Goal: Transaction & Acquisition: Purchase product/service

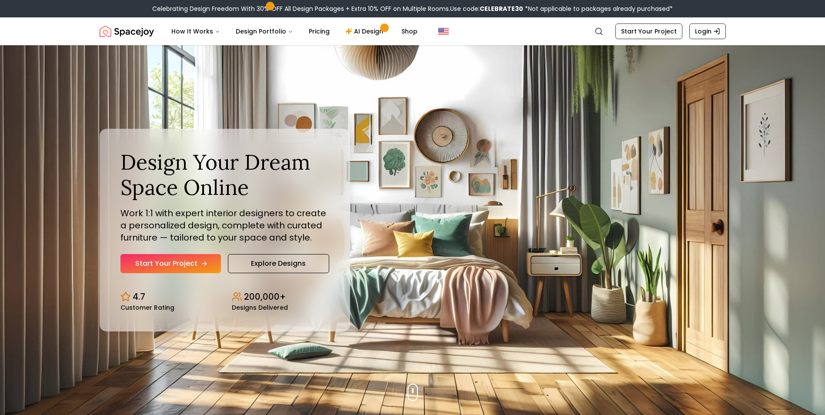
click at [180, 264] on link "Start Your Project" at bounding box center [171, 263] width 101 height 19
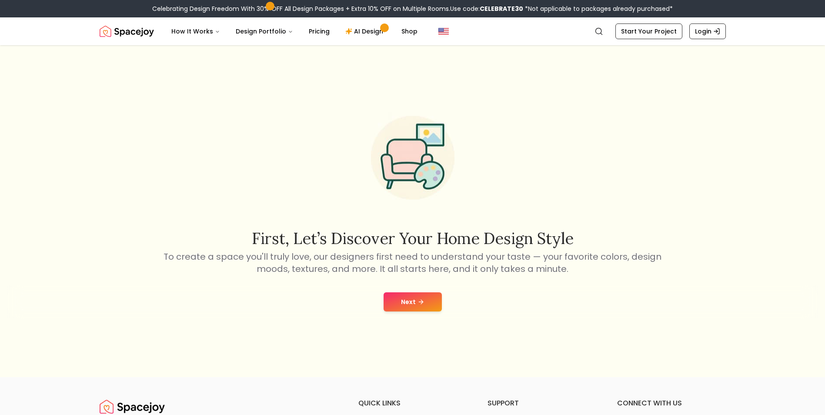
click at [403, 298] on button "Next" at bounding box center [413, 301] width 58 height 19
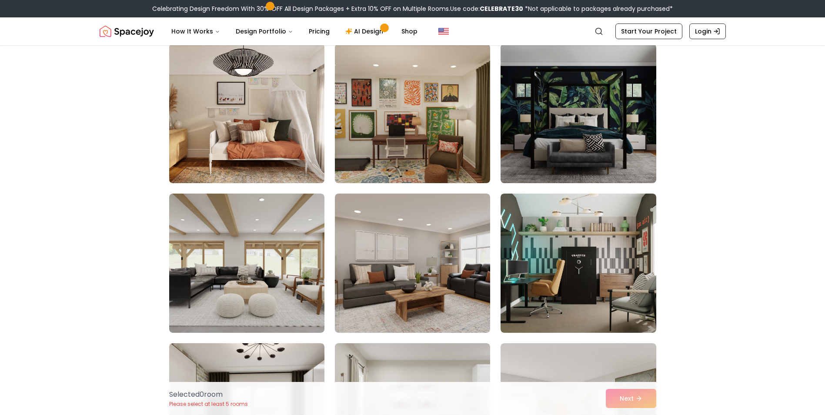
scroll to position [218, 0]
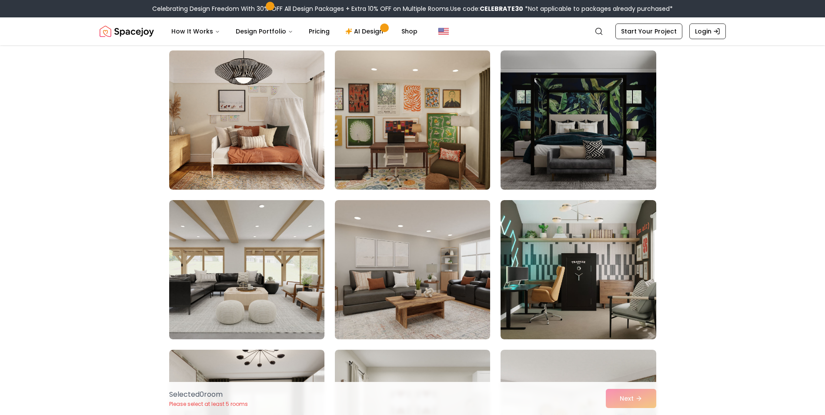
click at [362, 118] on img at bounding box center [412, 120] width 163 height 146
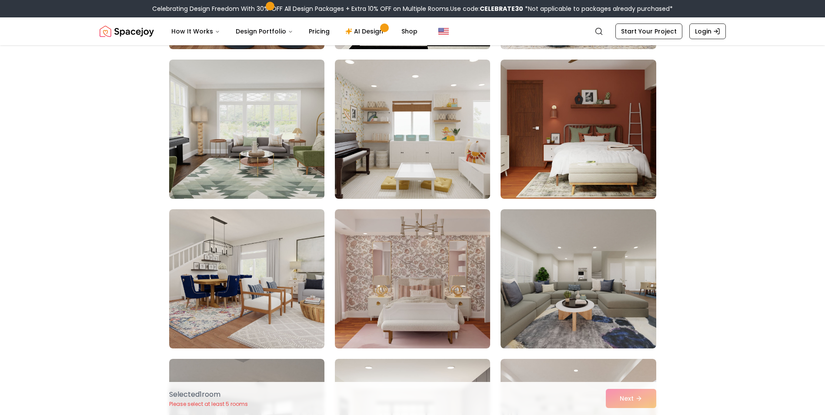
scroll to position [1001, 0]
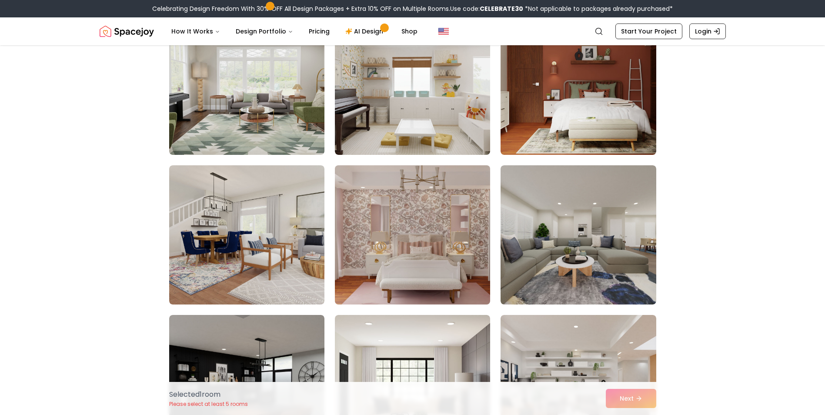
click at [369, 242] on img at bounding box center [412, 235] width 163 height 146
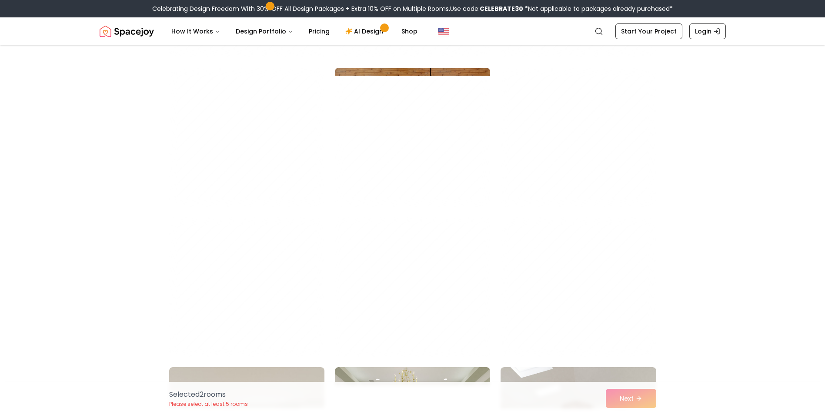
scroll to position [3524, 0]
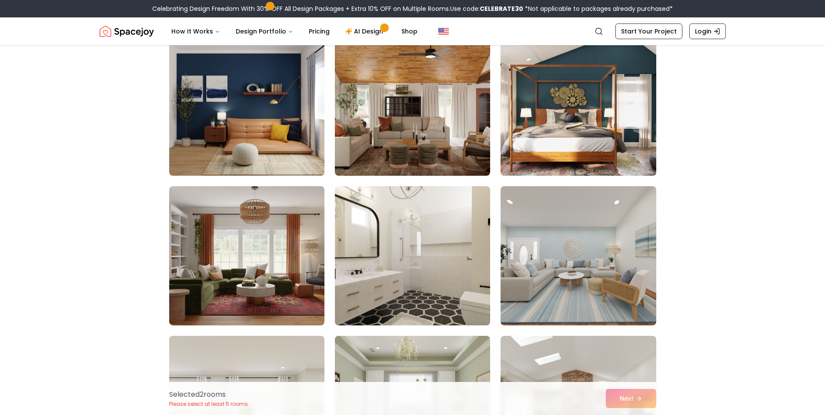
click at [536, 118] on img at bounding box center [578, 106] width 163 height 146
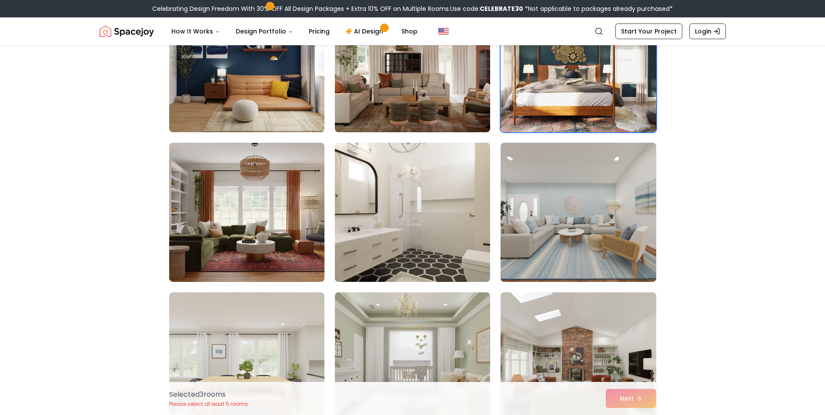
click at [434, 232] on img at bounding box center [412, 212] width 163 height 146
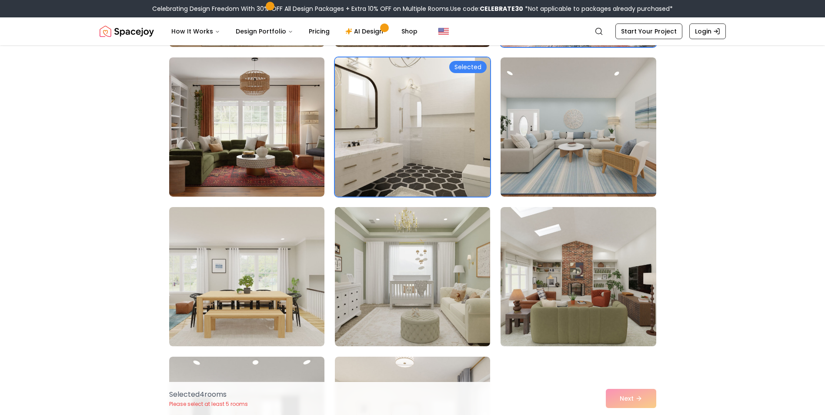
scroll to position [3698, 0]
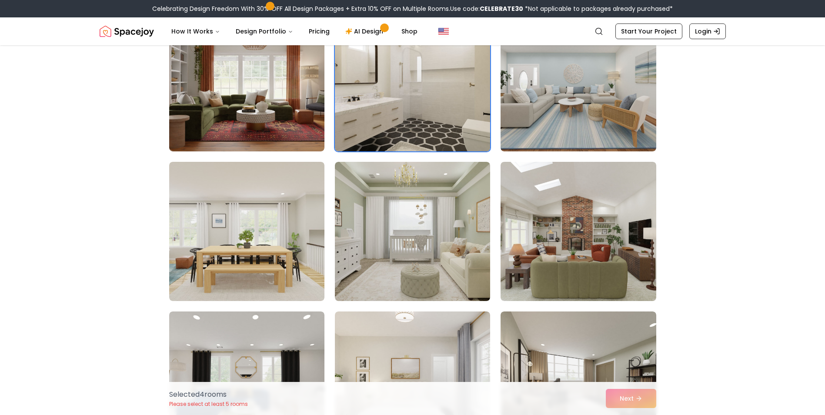
click at [434, 232] on img at bounding box center [412, 231] width 155 height 139
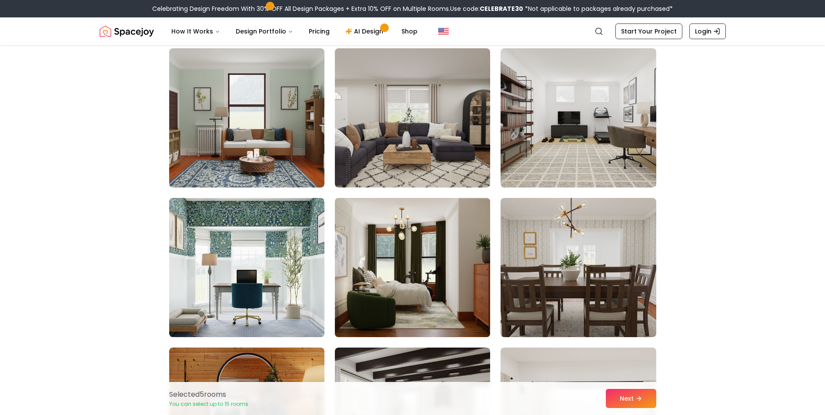
scroll to position [4133, 0]
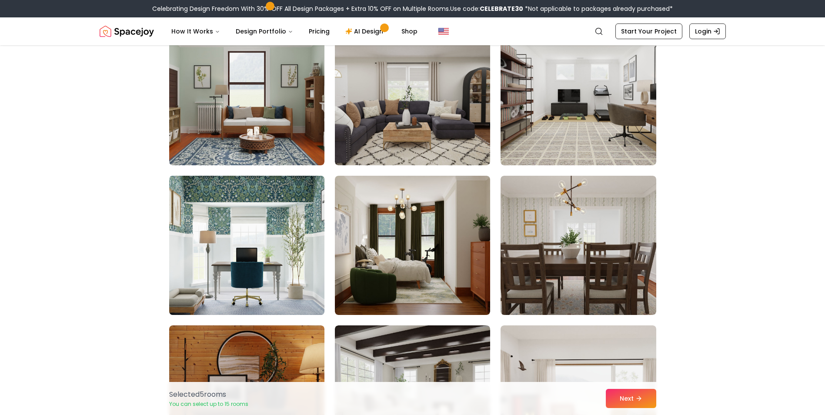
click at [234, 242] on img at bounding box center [246, 245] width 163 height 146
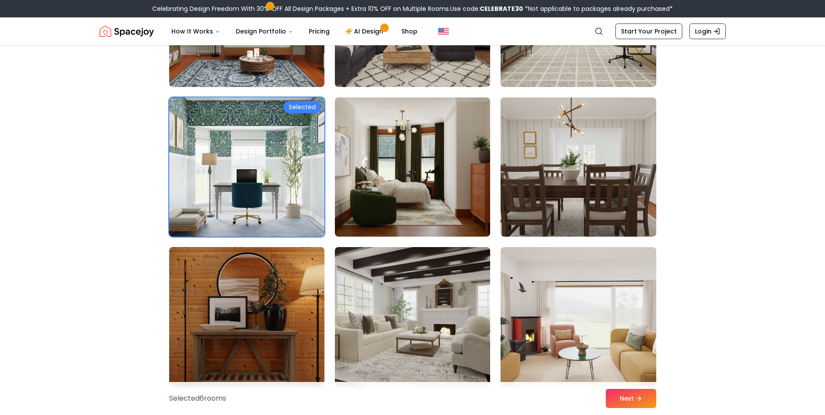
scroll to position [4220, 0]
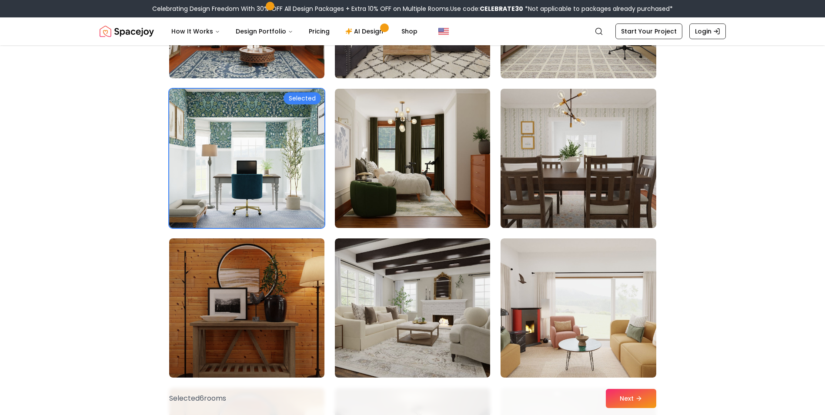
click at [528, 178] on img at bounding box center [578, 158] width 163 height 146
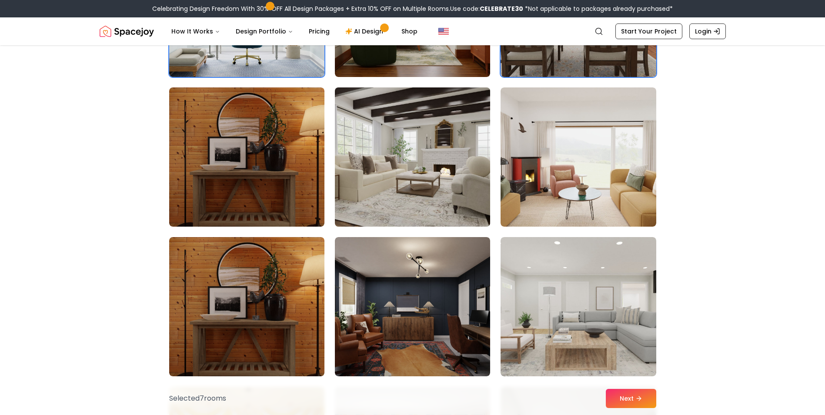
scroll to position [4481, 0]
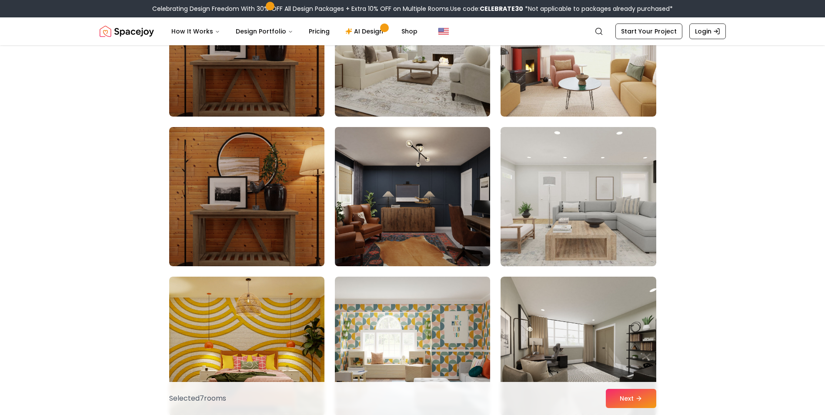
click at [452, 238] on img at bounding box center [412, 197] width 163 height 146
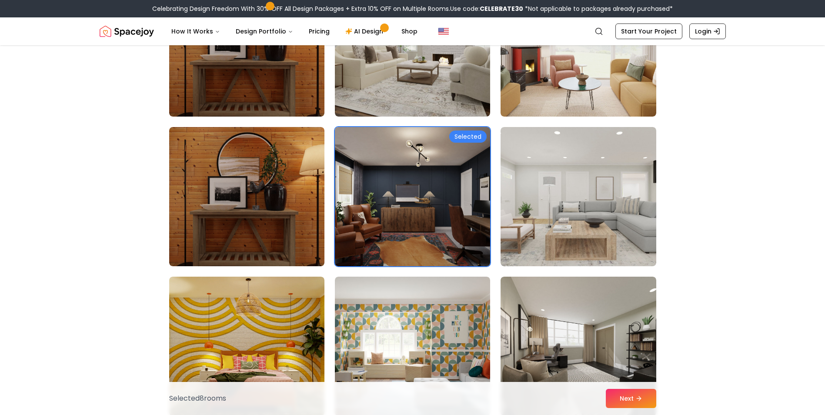
click at [458, 222] on img at bounding box center [412, 197] width 163 height 146
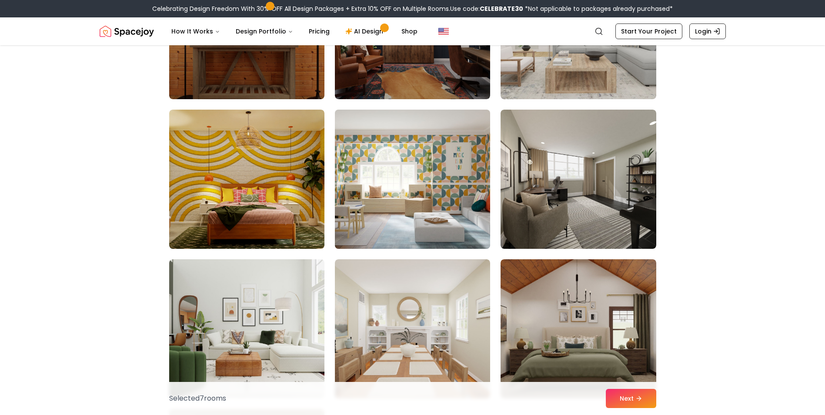
scroll to position [4699, 0]
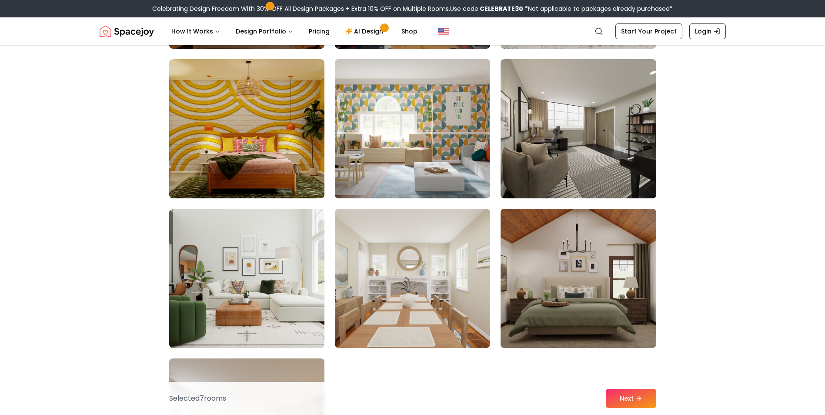
click at [425, 153] on img at bounding box center [412, 129] width 163 height 146
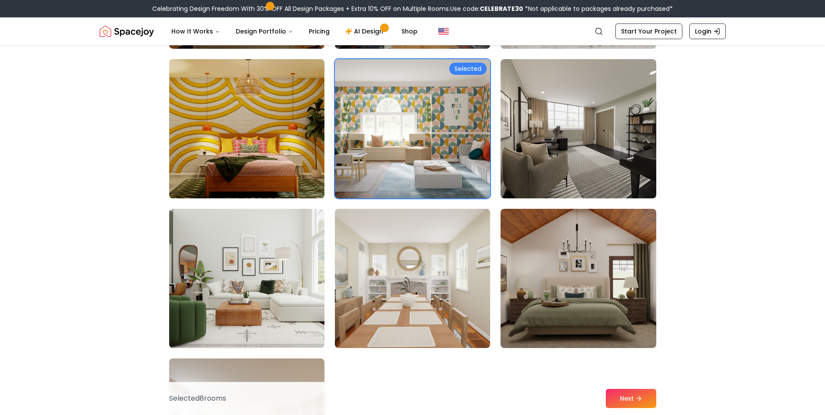
click at [279, 139] on img at bounding box center [246, 129] width 163 height 146
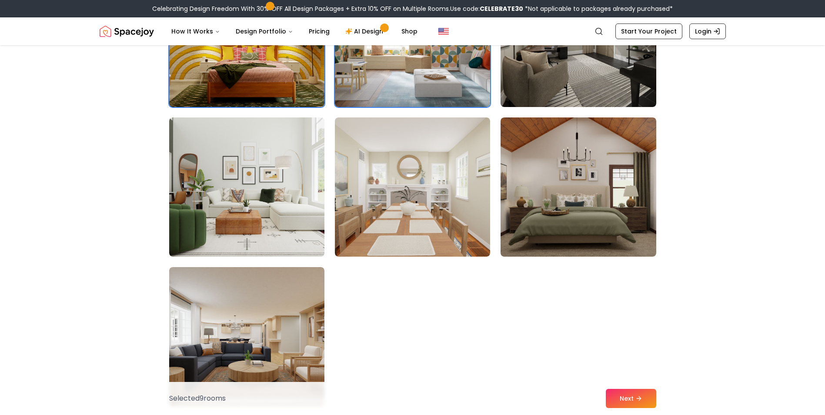
scroll to position [4829, 0]
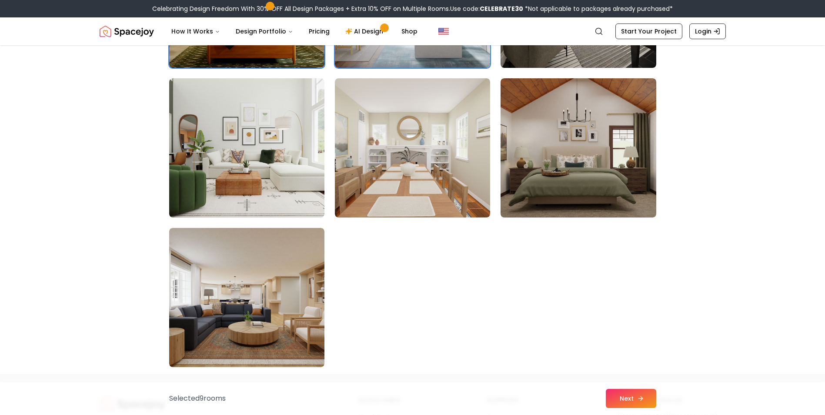
click at [625, 396] on button "Next" at bounding box center [631, 398] width 50 height 19
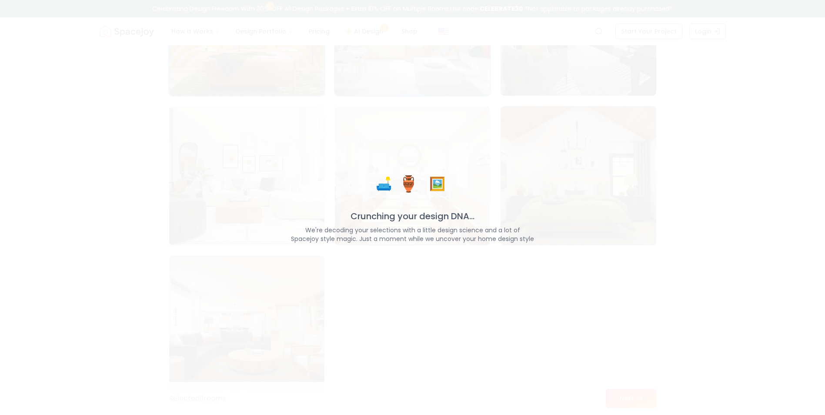
scroll to position [4857, 0]
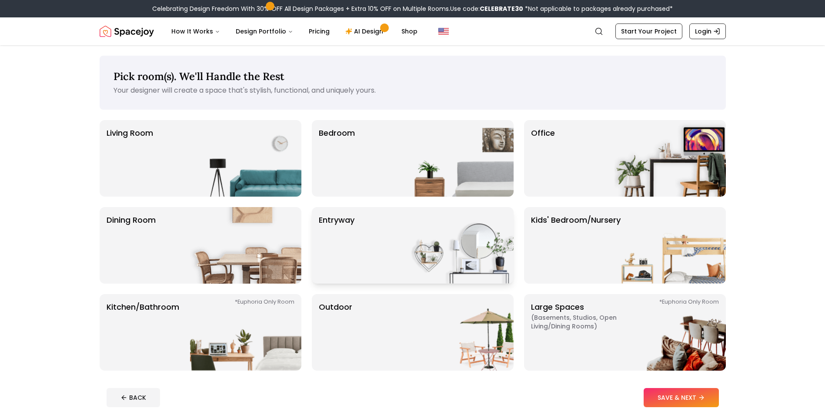
click at [355, 262] on div "entryway" at bounding box center [413, 245] width 202 height 77
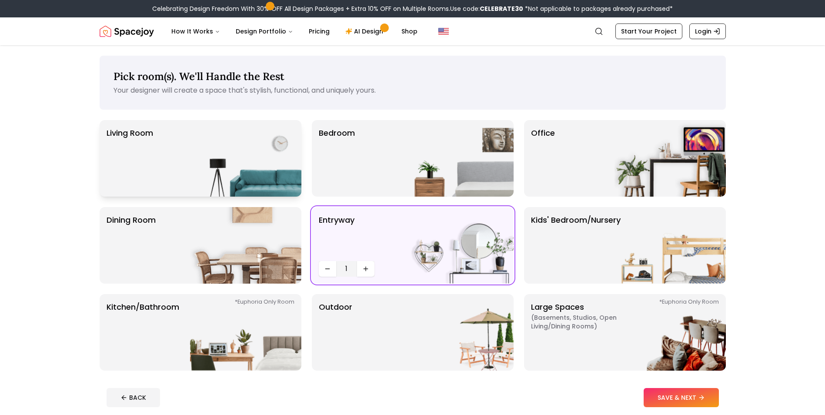
click at [237, 169] on img at bounding box center [245, 158] width 111 height 77
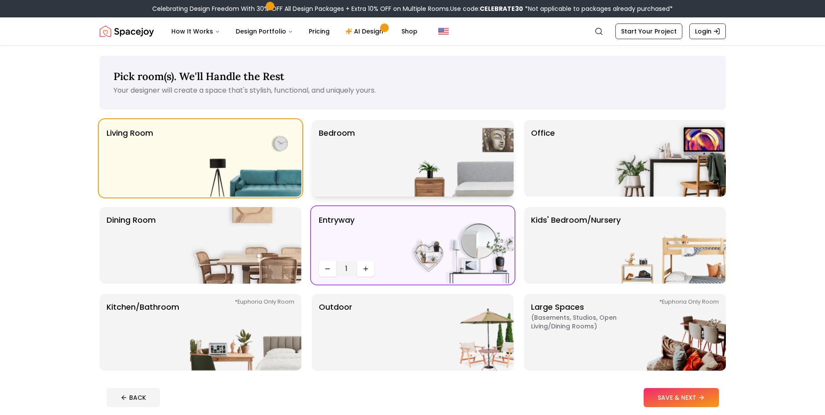
click at [380, 162] on div "Bedroom" at bounding box center [413, 158] width 202 height 77
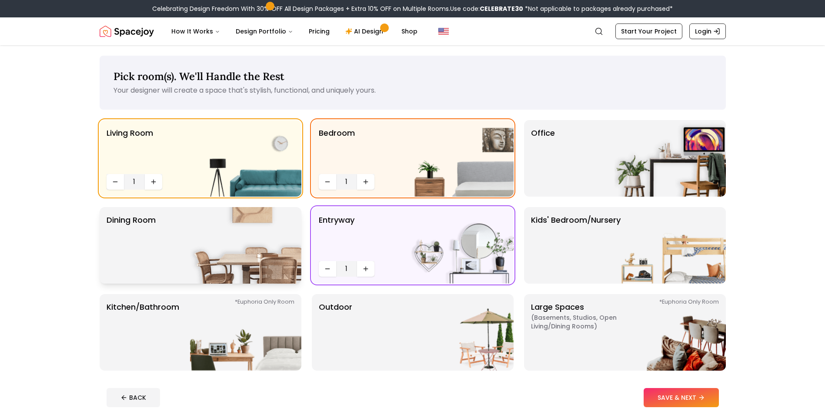
click at [228, 239] on img at bounding box center [245, 245] width 111 height 77
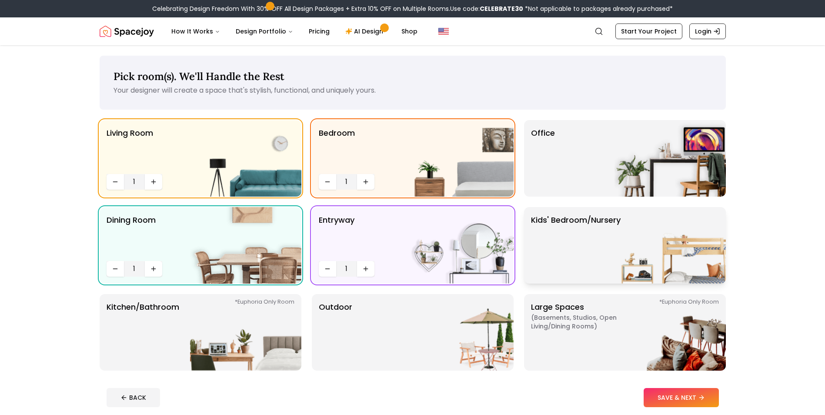
click at [565, 258] on p "Kids' Bedroom/Nursery" at bounding box center [576, 245] width 90 height 63
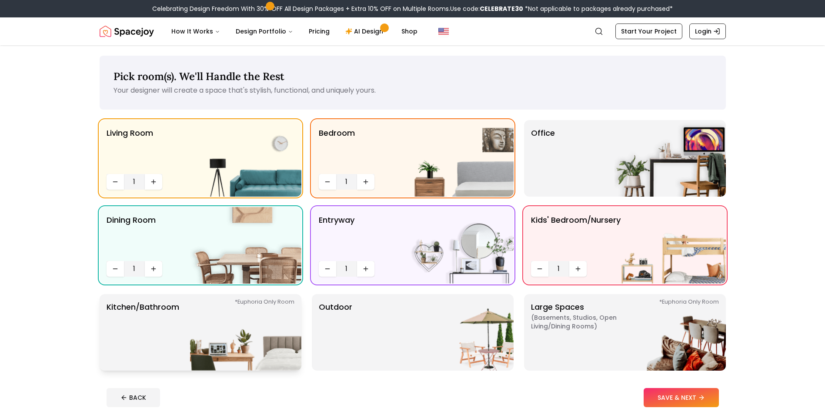
click at [234, 332] on img at bounding box center [245, 332] width 111 height 77
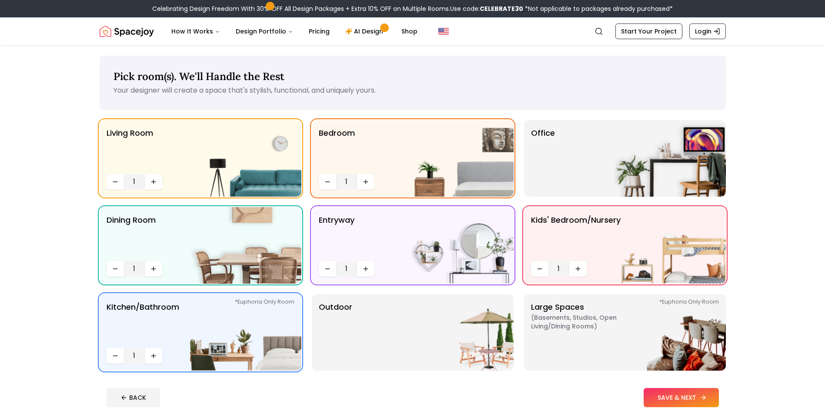
click at [663, 402] on button "SAVE & NEXT" at bounding box center [681, 397] width 75 height 19
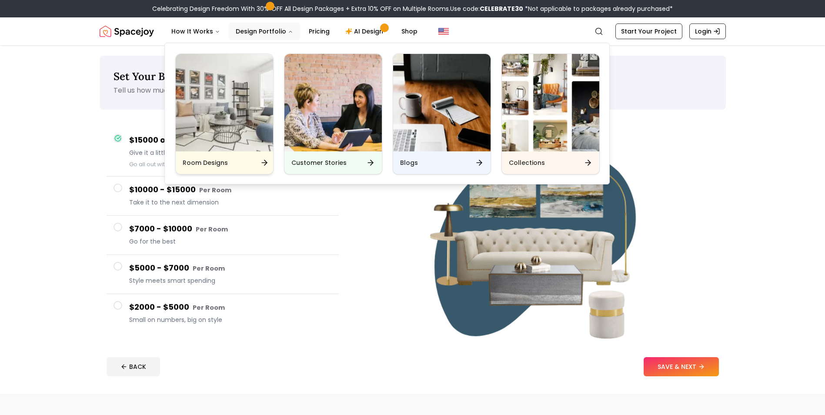
click at [234, 101] on img "Main" at bounding box center [224, 102] width 97 height 97
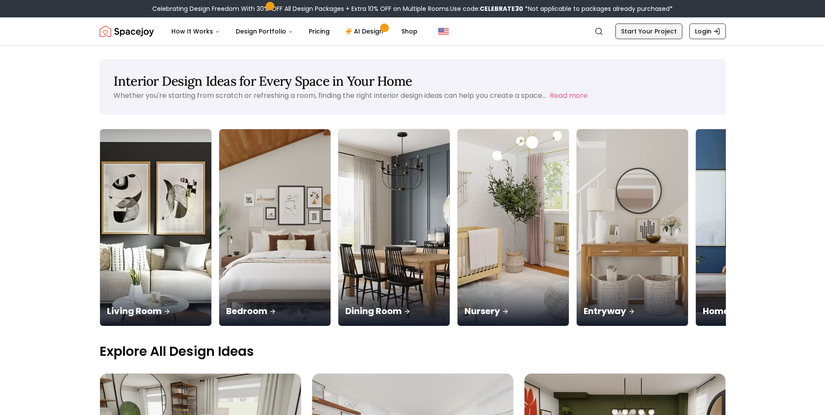
click at [623, 35] on link "Start Your Project" at bounding box center [649, 31] width 67 height 16
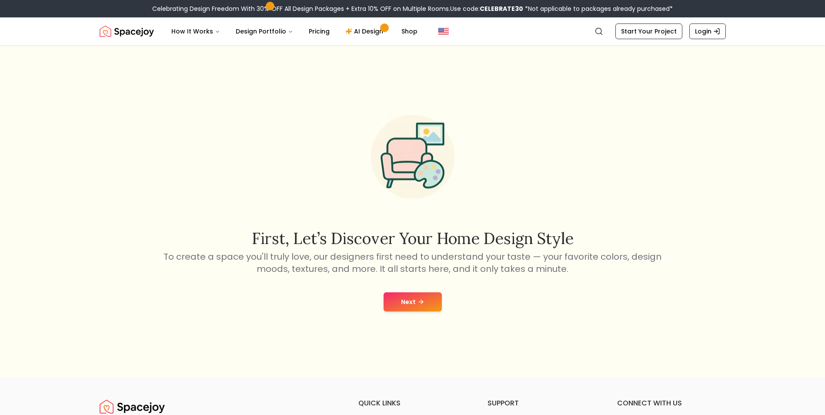
click at [402, 312] on div "Next" at bounding box center [412, 301] width 811 height 33
click at [409, 305] on button "Next" at bounding box center [413, 301] width 58 height 19
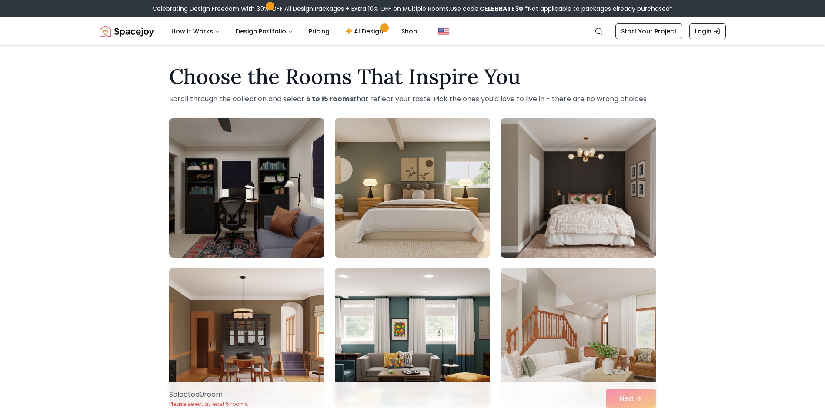
click at [435, 203] on img at bounding box center [412, 188] width 163 height 146
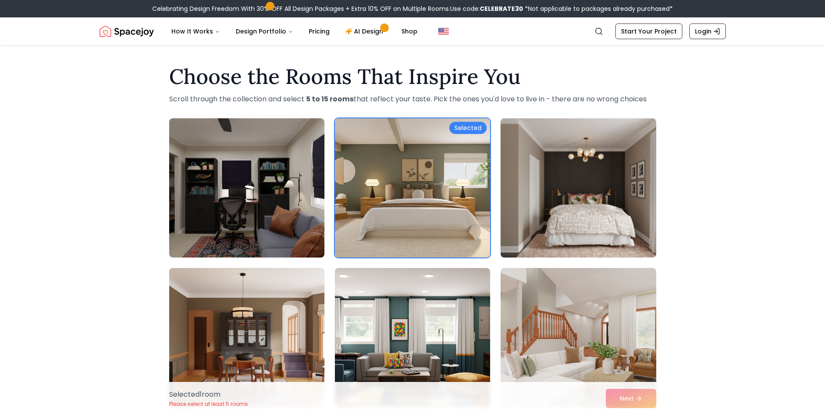
click at [305, 334] on img at bounding box center [246, 338] width 163 height 146
